Goal: Task Accomplishment & Management: Complete application form

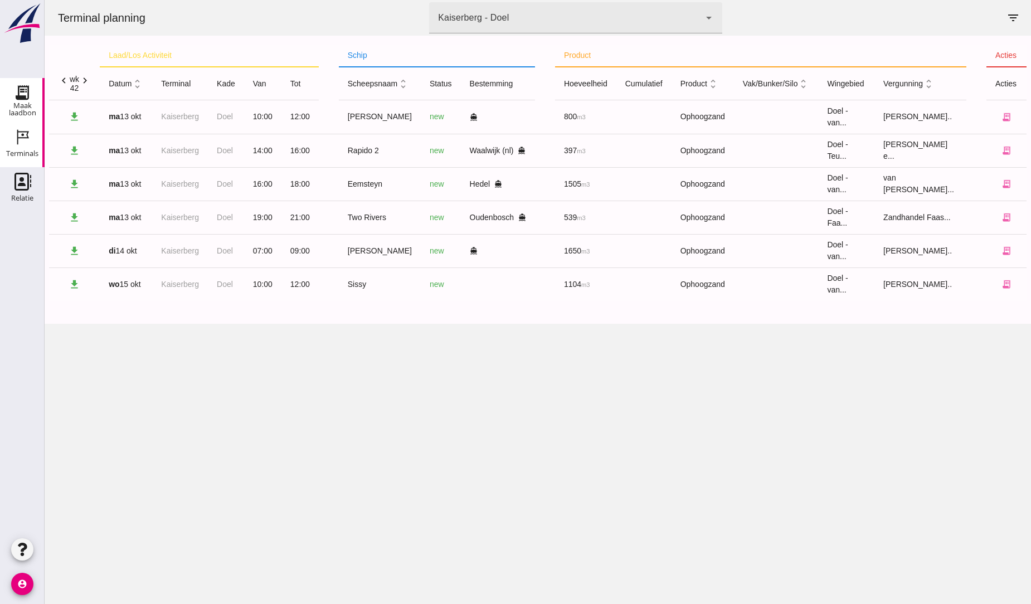
click at [21, 98] on use at bounding box center [22, 93] width 18 height 18
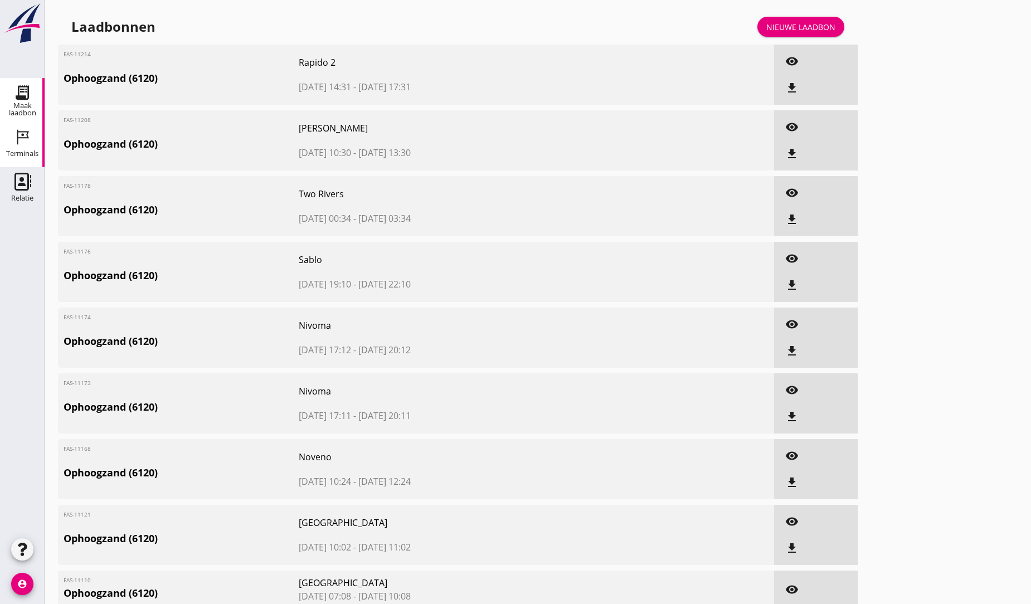
click at [21, 134] on use at bounding box center [23, 137] width 12 height 15
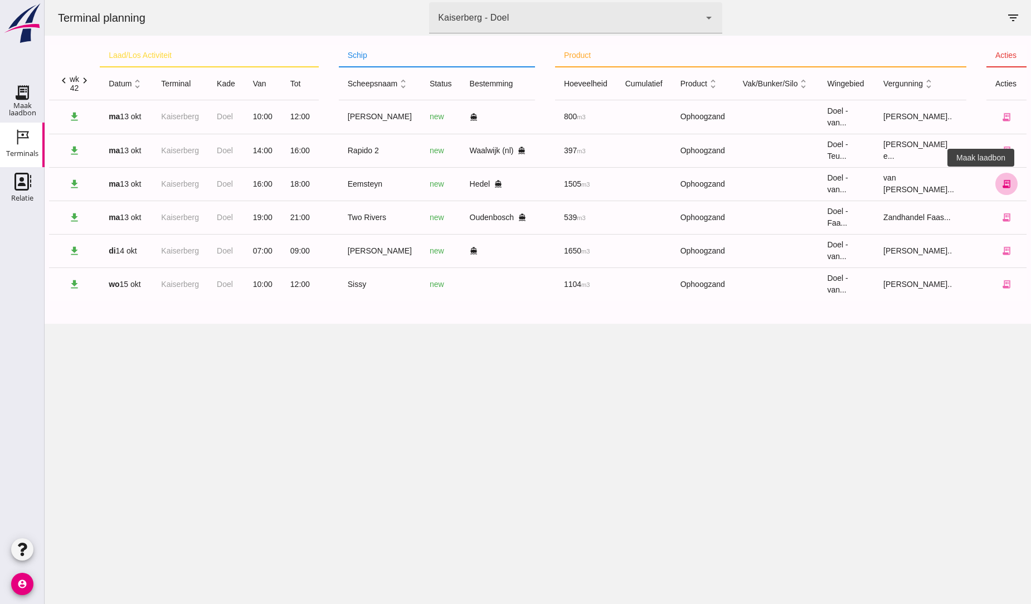
click at [1001, 184] on icon "receipt_long" at bounding box center [1006, 184] width 10 height 10
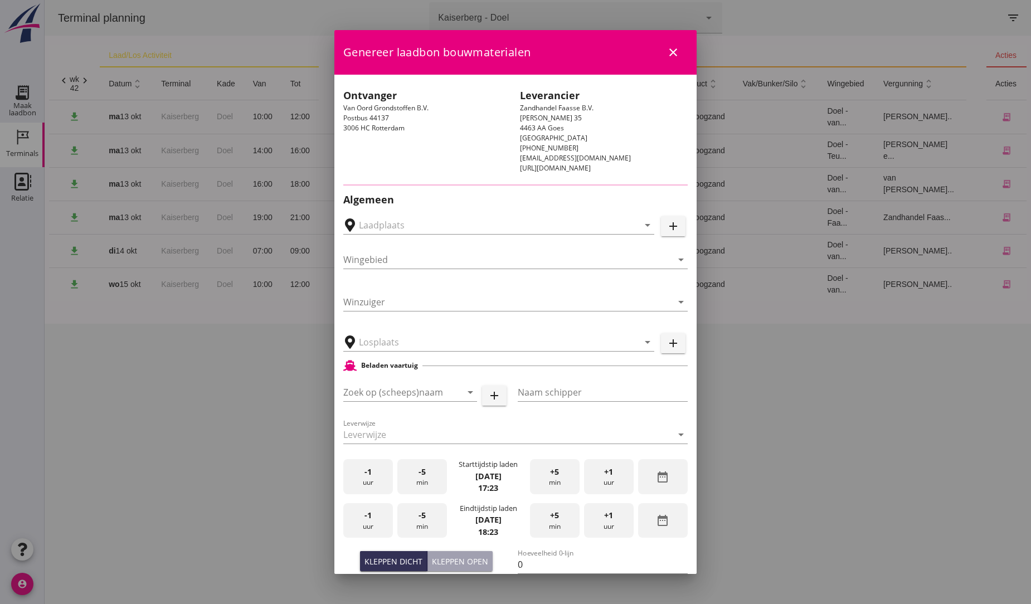
type input "[PERSON_NAME], Hedel"
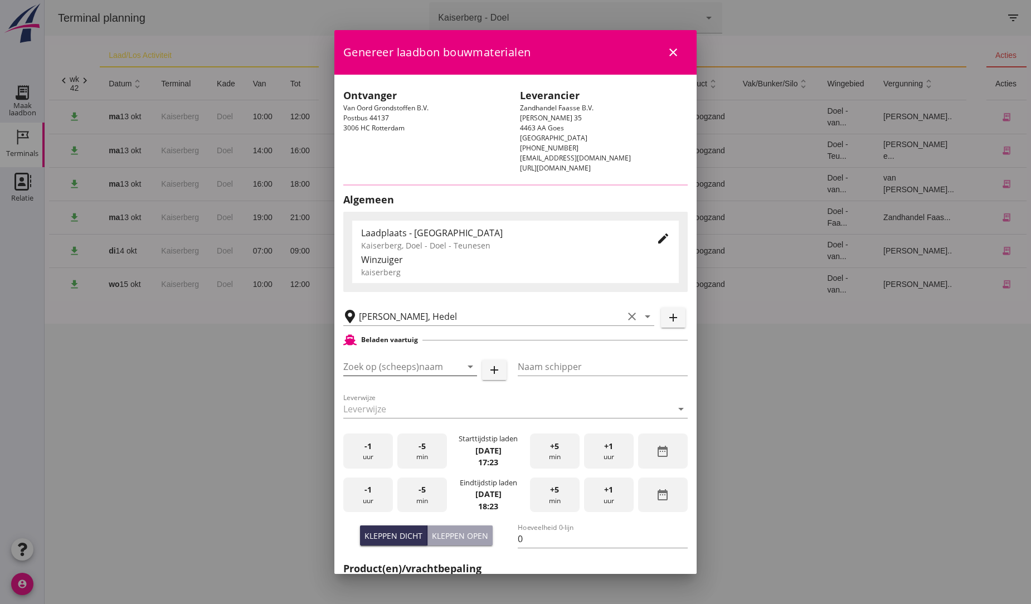
type input "Eemsteyn"
type input "[PERSON_NAME]"
type input "1643"
type input "Ophoogzand (6120)"
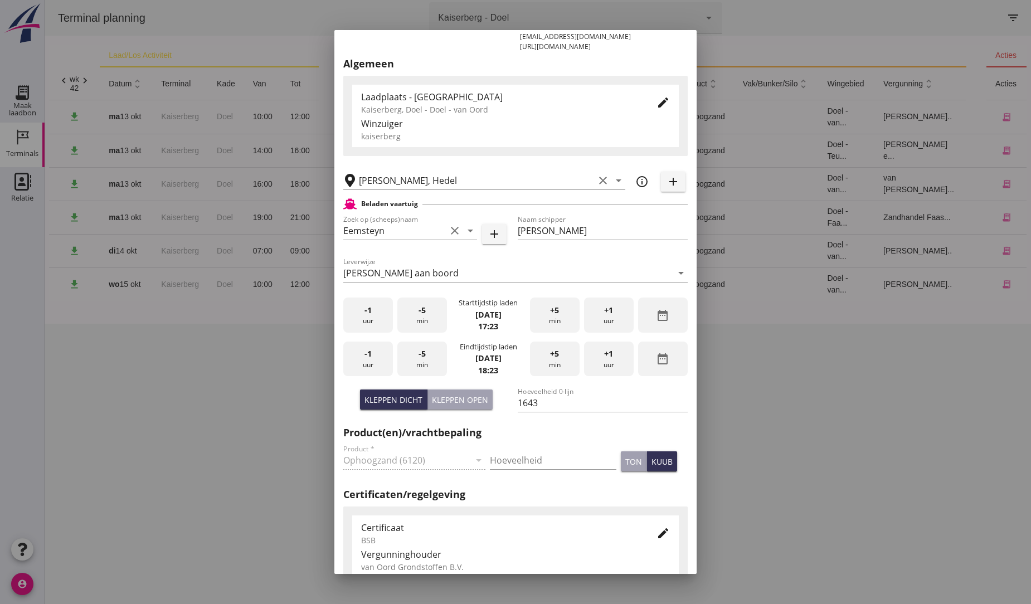
scroll to position [124, 0]
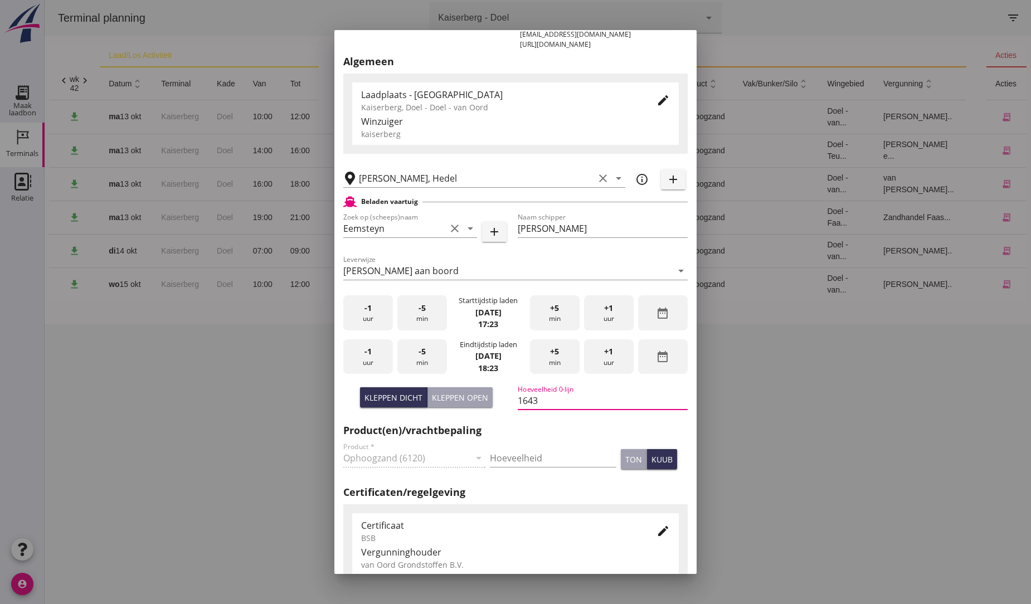
click at [539, 400] on input "1643" at bounding box center [603, 401] width 170 height 18
type input "1"
type input "1505"
click at [717, 447] on div at bounding box center [515, 302] width 1031 height 604
click at [604, 355] on span "+1" at bounding box center [608, 351] width 9 height 12
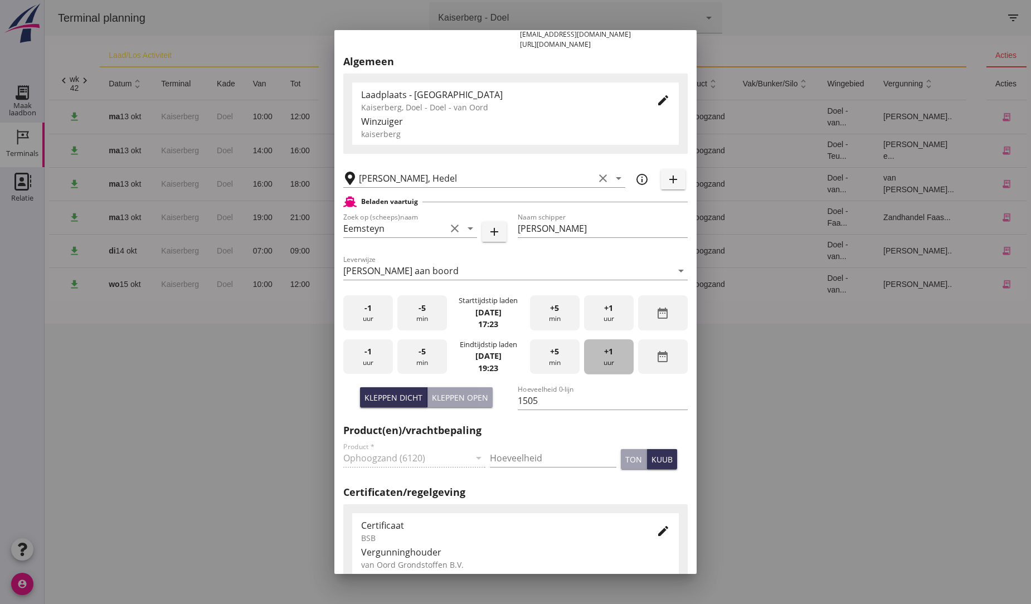
click at [604, 355] on span "+1" at bounding box center [608, 351] width 9 height 12
click at [604, 354] on span "+1" at bounding box center [608, 351] width 9 height 12
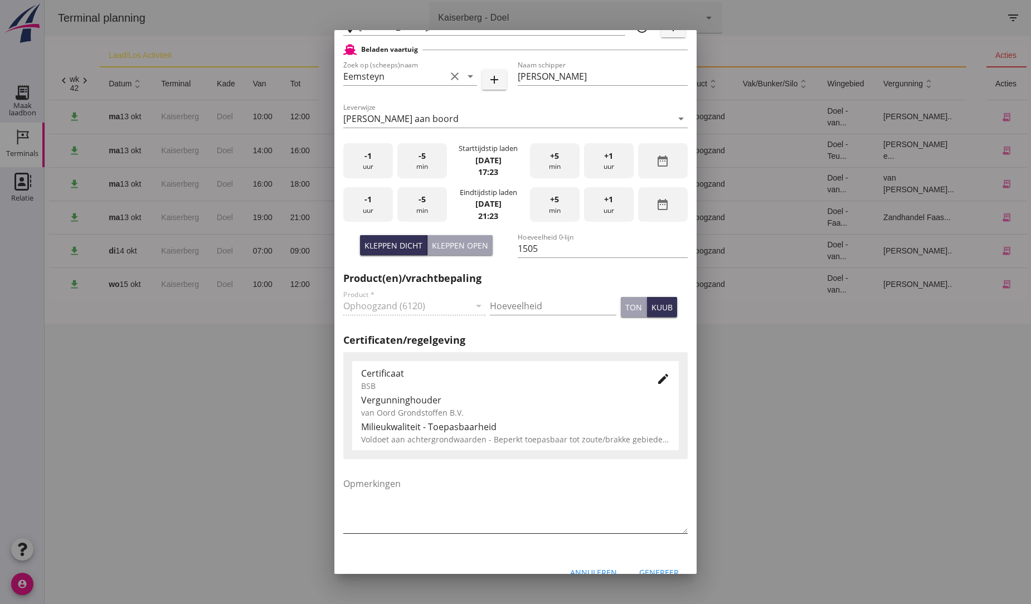
scroll to position [295, 0]
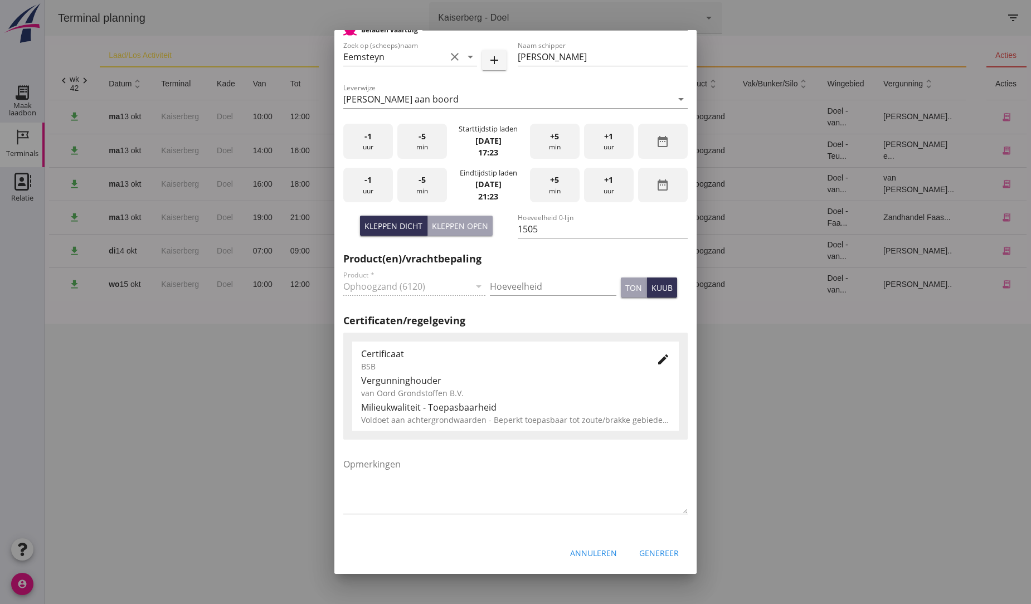
click at [655, 554] on div "Genereer" at bounding box center [659, 553] width 40 height 12
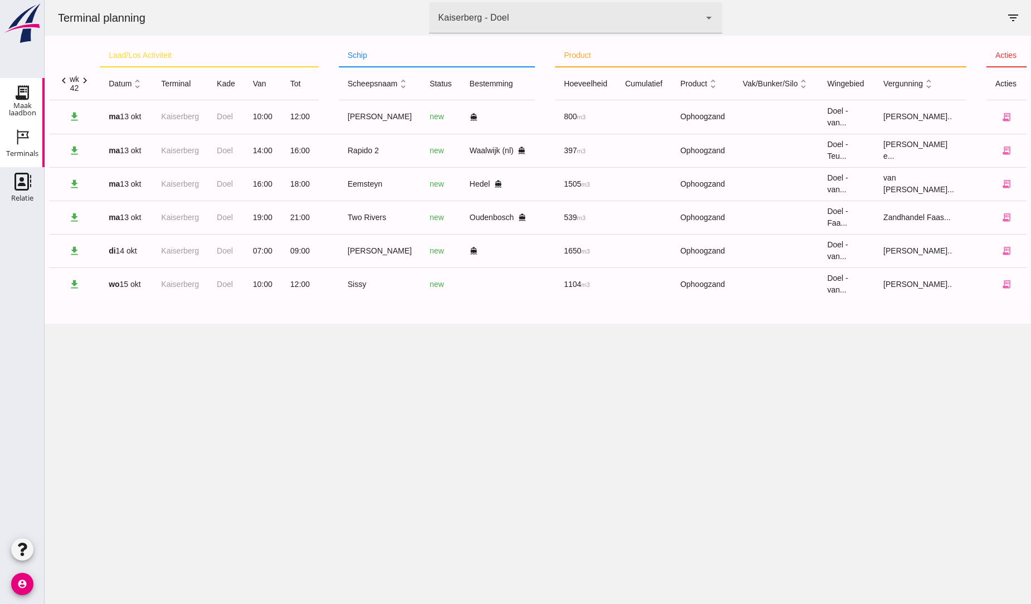
click at [20, 91] on icon "Maak laadbon" at bounding box center [22, 93] width 18 height 18
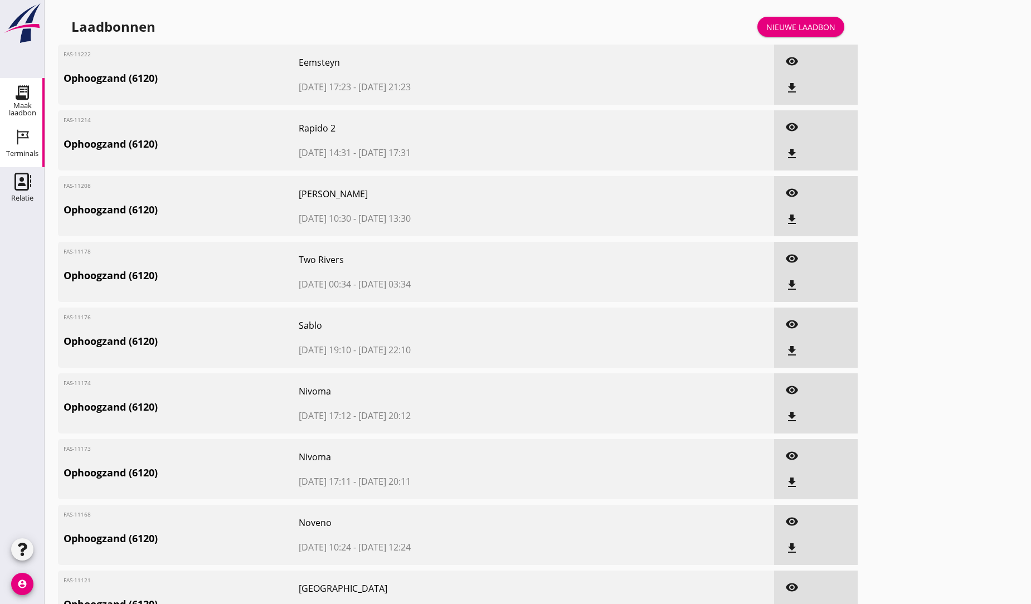
click at [23, 137] on use at bounding box center [23, 137] width 12 height 15
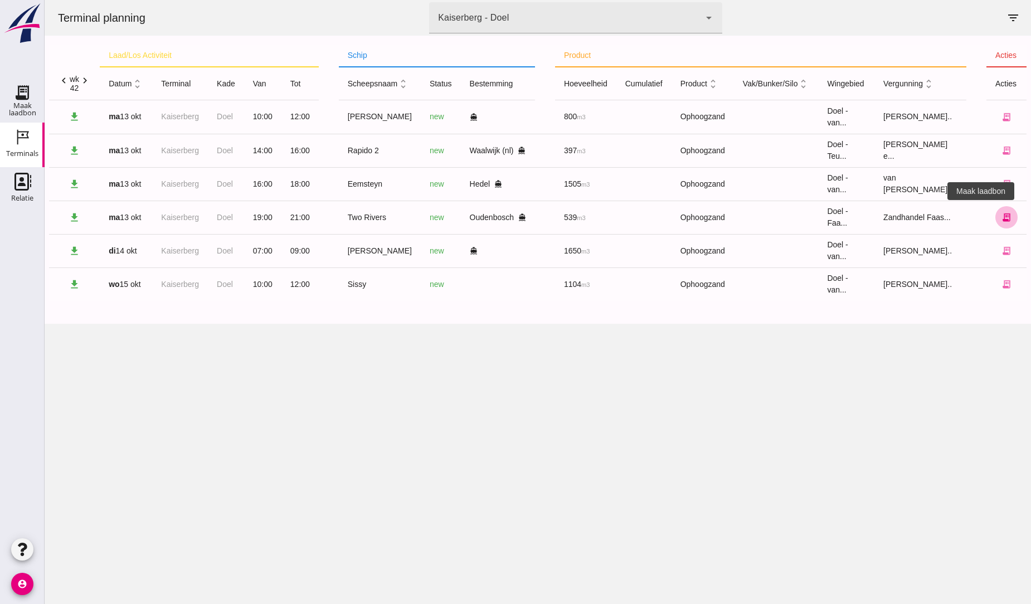
click at [1001, 216] on icon "receipt_long" at bounding box center [1006, 217] width 10 height 10
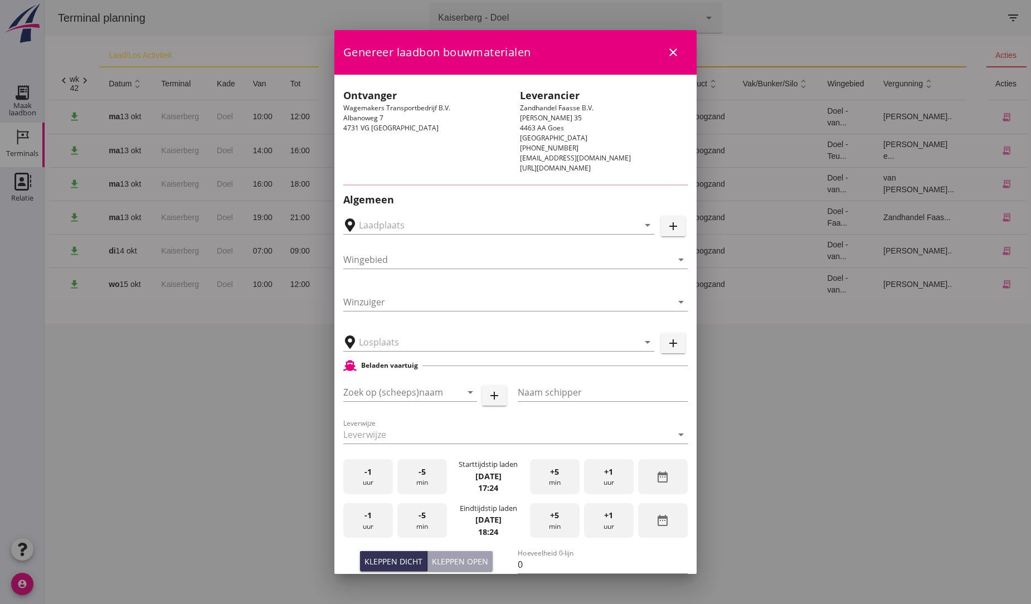
type input "Wagemakers Grondwerkbedrijf B.V., [GEOGRAPHIC_DATA]"
type input "Two Rivers"
type input "[PERSON_NAME]"
type input "539"
type input "Ophoogzand (6120)"
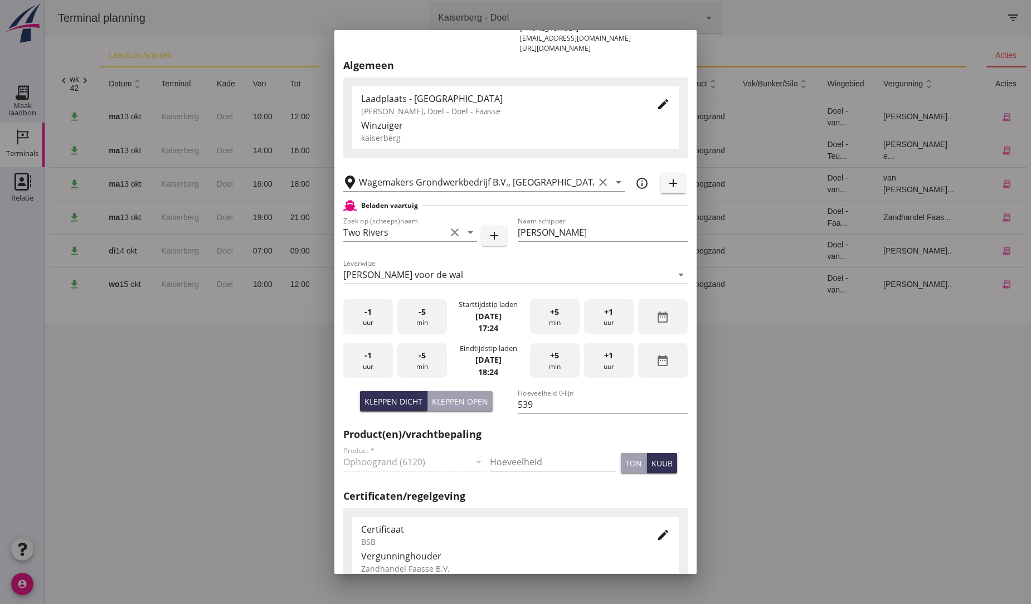
scroll to position [124, 0]
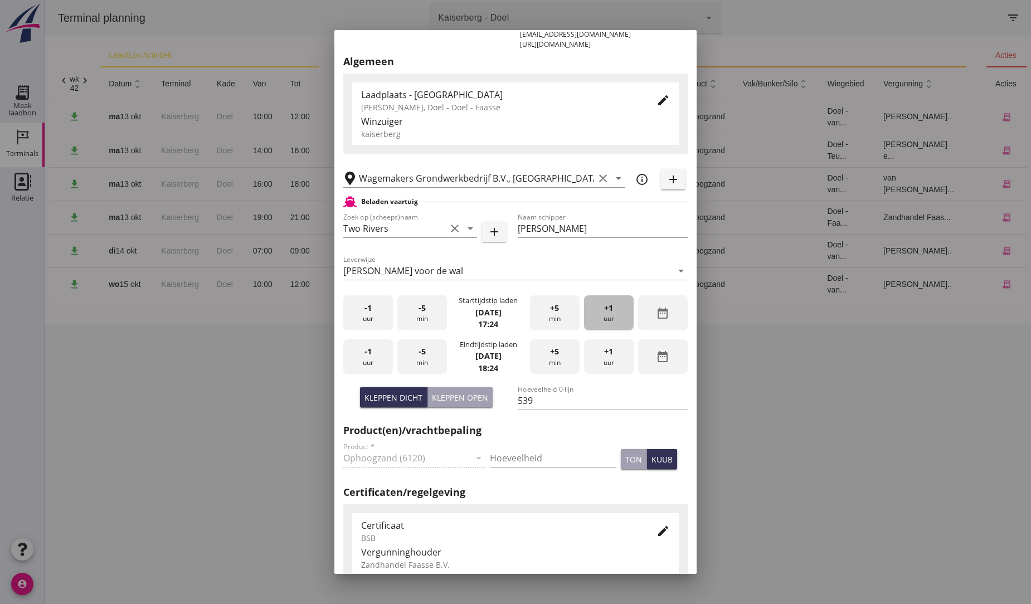
click at [604, 307] on span "+1" at bounding box center [608, 308] width 9 height 12
click at [604, 306] on span "+1" at bounding box center [608, 308] width 9 height 12
click at [604, 357] on span "+1" at bounding box center [608, 351] width 9 height 12
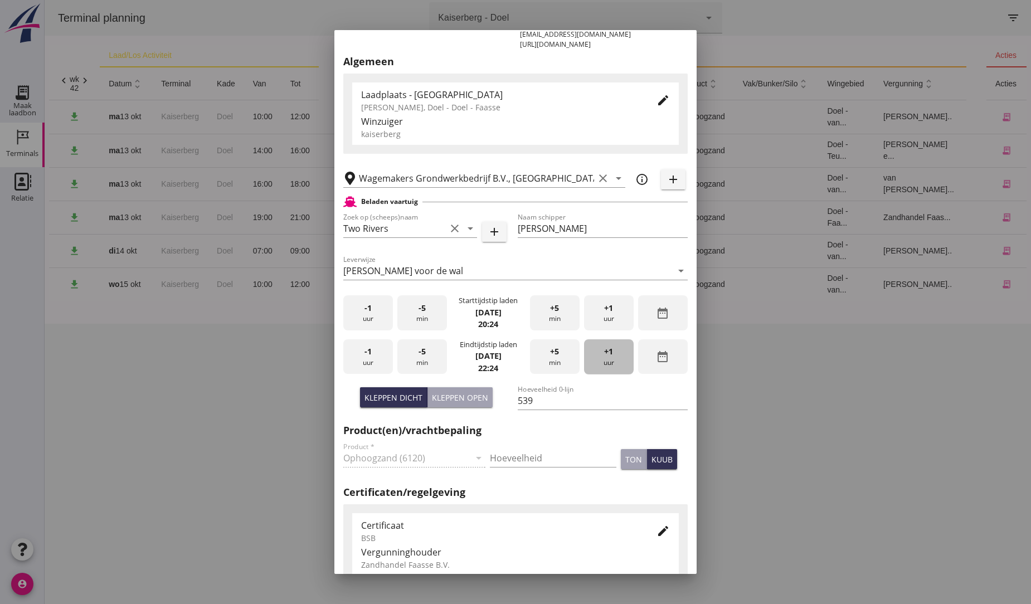
click at [604, 355] on span "+1" at bounding box center [608, 351] width 9 height 12
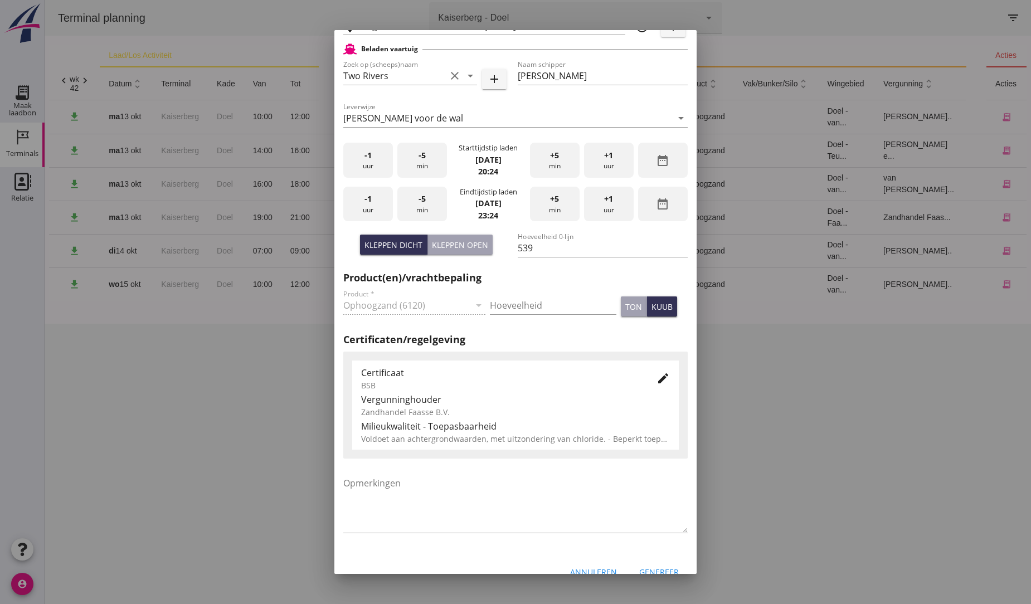
scroll to position [295, 0]
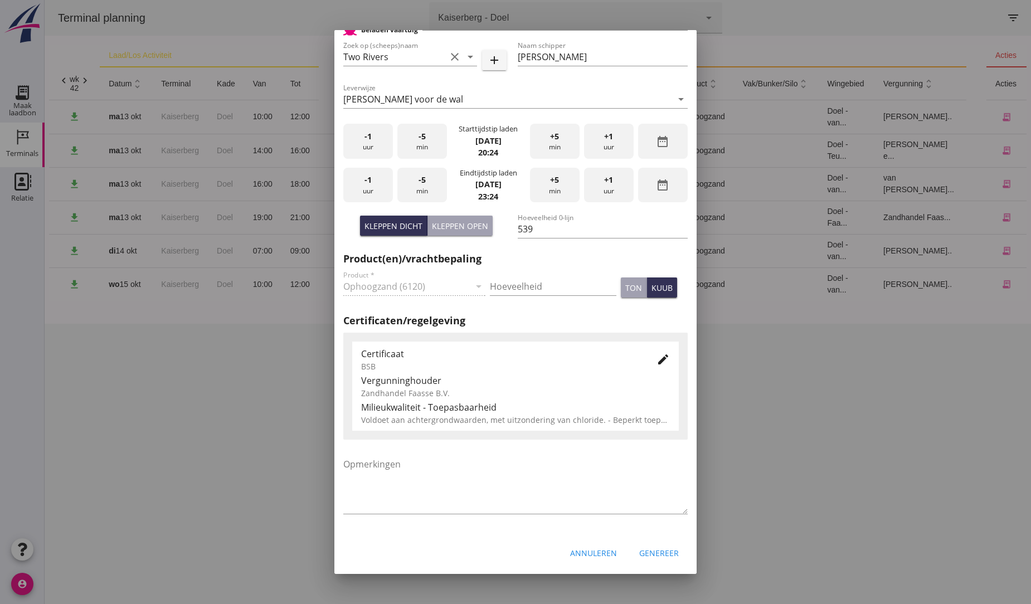
click at [651, 553] on div "Genereer" at bounding box center [659, 553] width 40 height 12
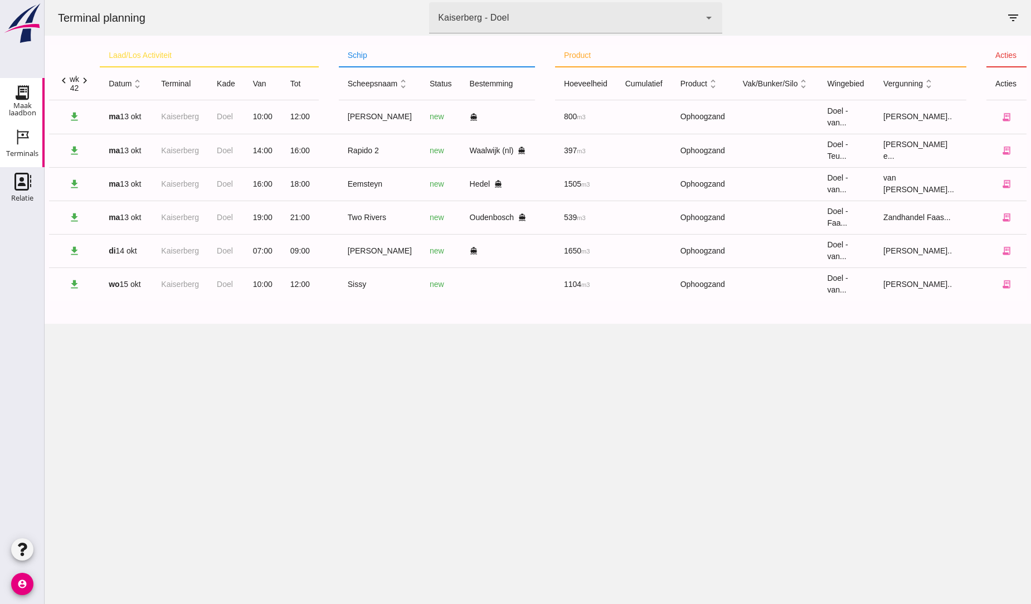
click at [19, 92] on use at bounding box center [22, 93] width 18 height 18
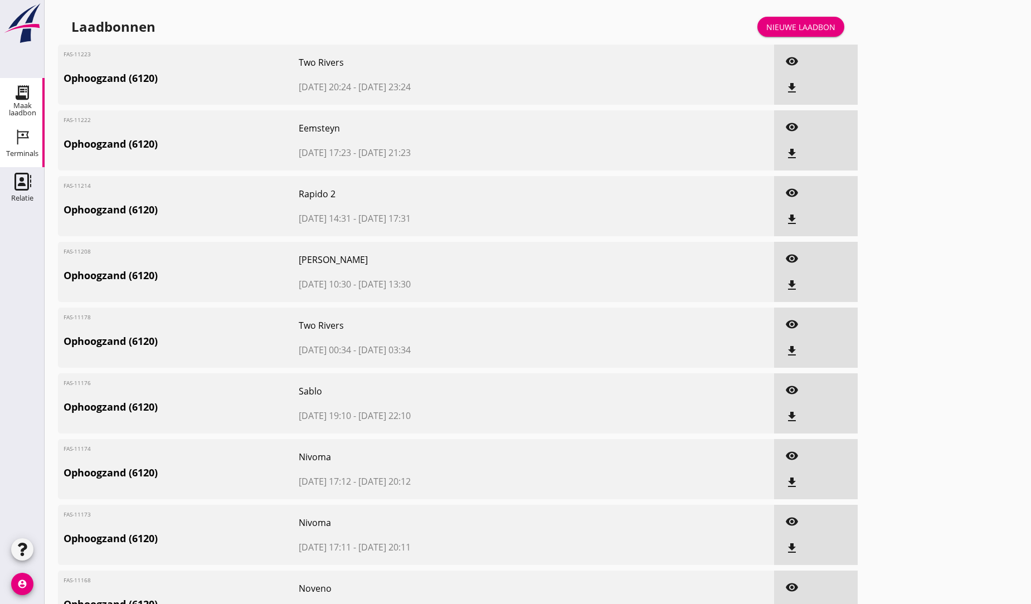
drag, startPoint x: 23, startPoint y: 135, endPoint x: 20, endPoint y: 125, distance: 10.6
click at [23, 135] on use at bounding box center [23, 137] width 12 height 15
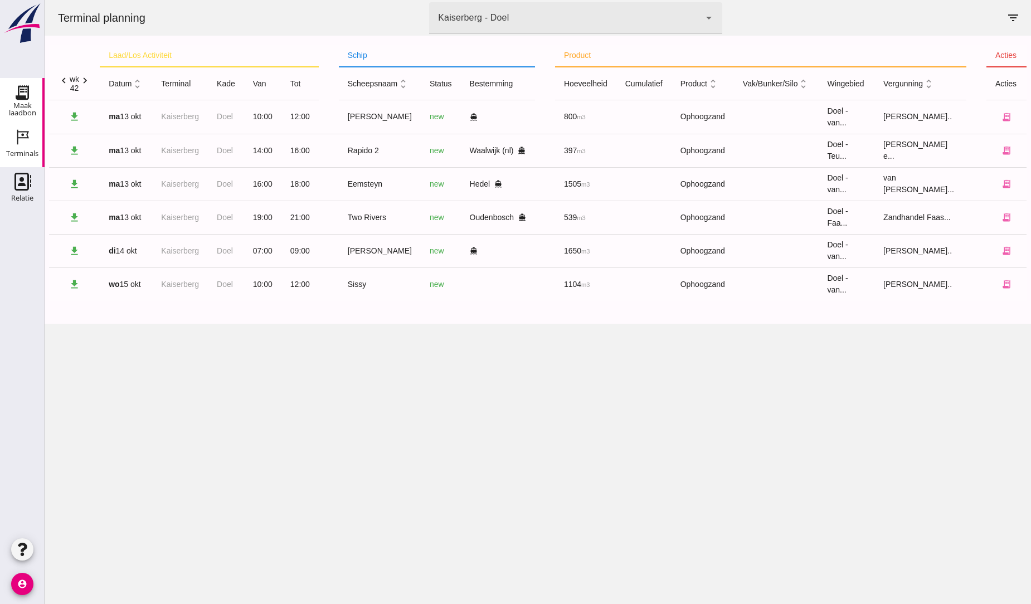
click at [23, 86] on icon "Maak laadbon" at bounding box center [22, 93] width 18 height 18
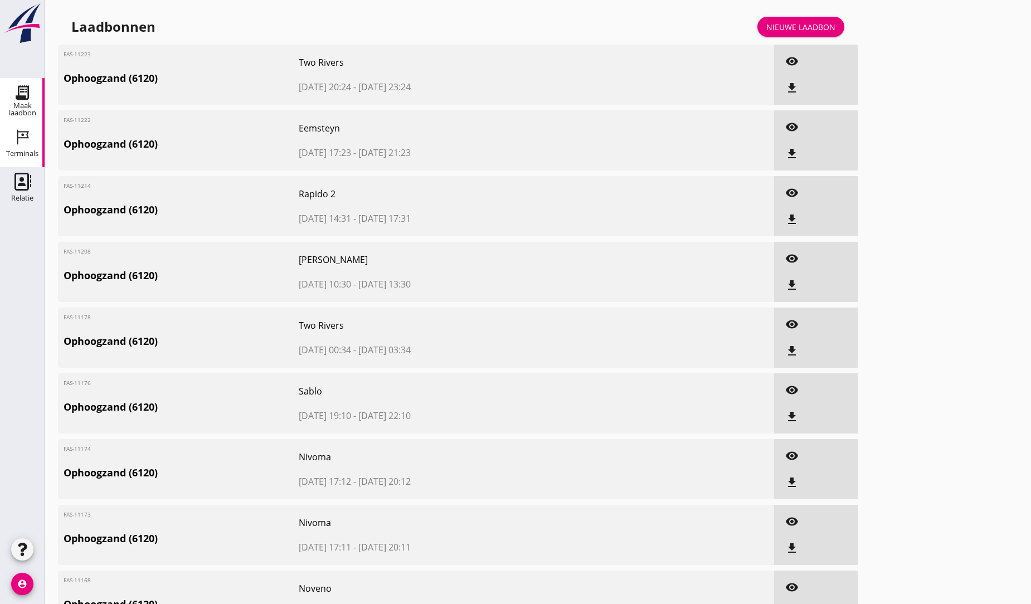
click at [28, 141] on icon "Terminals" at bounding box center [22, 137] width 18 height 18
